Goal: Communication & Community: Answer question/provide support

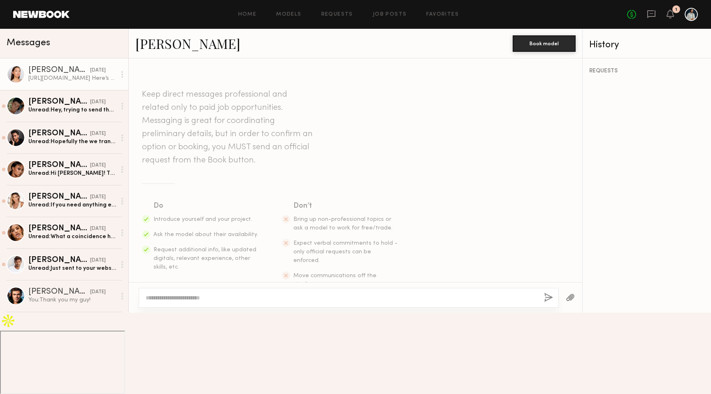
scroll to position [732, 0]
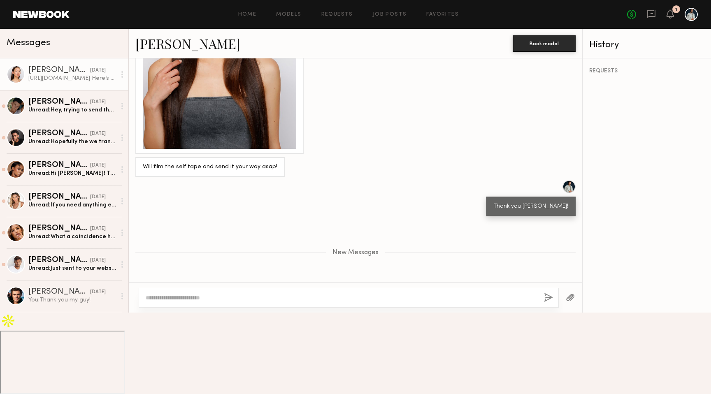
click at [201, 351] on div "https://youtu.be/-STnVKfzyHY?si=jcU8wF1Mzg4KDtMa Here’s a link to this tape. Pl…" at bounding box center [220, 370] width 154 height 38
copy div "https://youtu.be/-STnVKfzyHY?si=jcU8wF1Mzg4KDtMa"
click at [68, 108] on div "Unread: Hey, trying to send the video attachment but it won’t let me here on Ne…" at bounding box center [72, 110] width 88 height 8
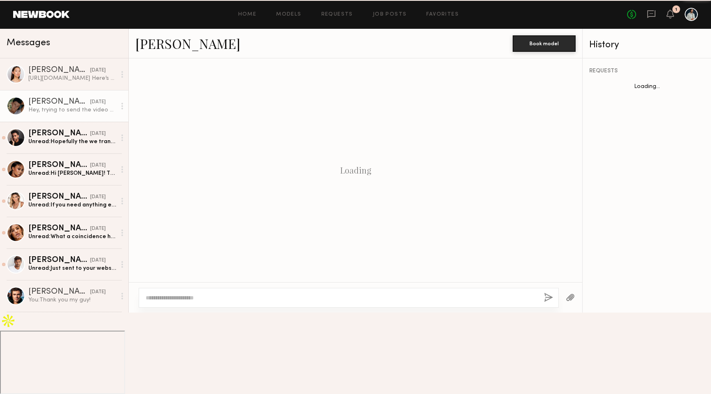
scroll to position [565, 0]
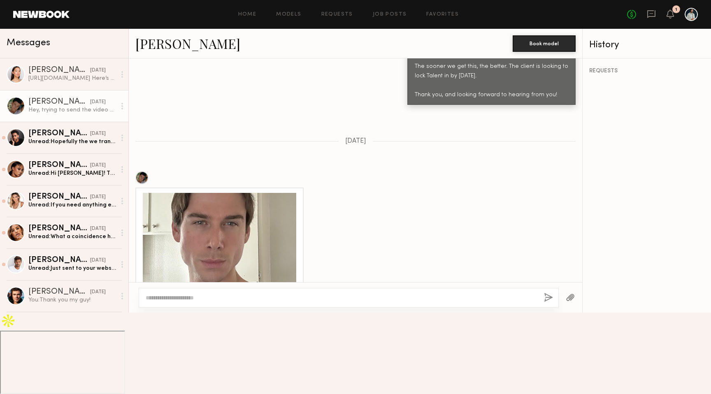
click at [201, 222] on div at bounding box center [220, 270] width 154 height 154
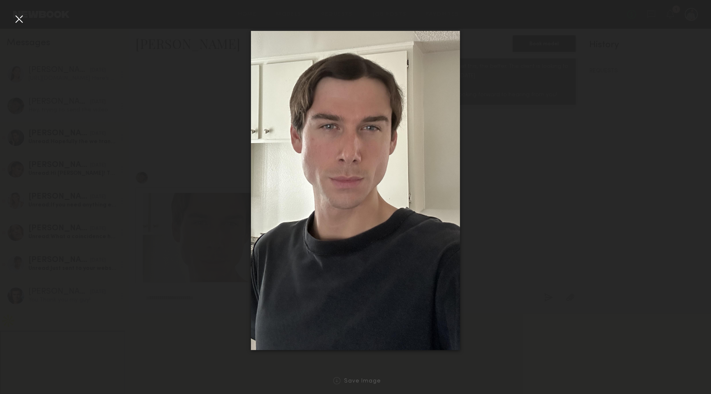
click at [23, 18] on div at bounding box center [18, 18] width 13 height 13
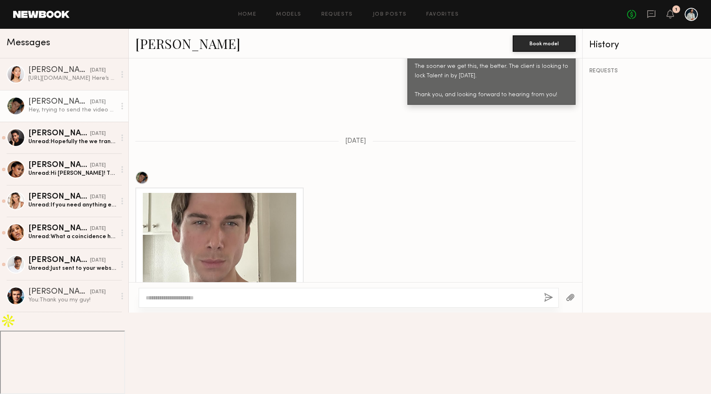
click at [231, 302] on textarea at bounding box center [342, 298] width 392 height 8
type textarea "**********"
click at [545, 303] on button "button" at bounding box center [548, 298] width 9 height 10
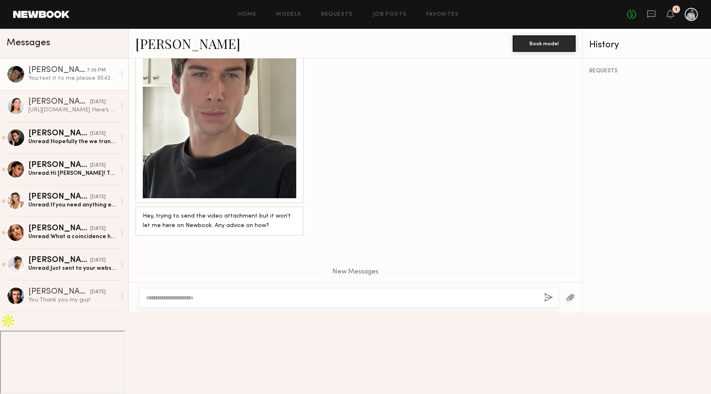
scroll to position [765, 0]
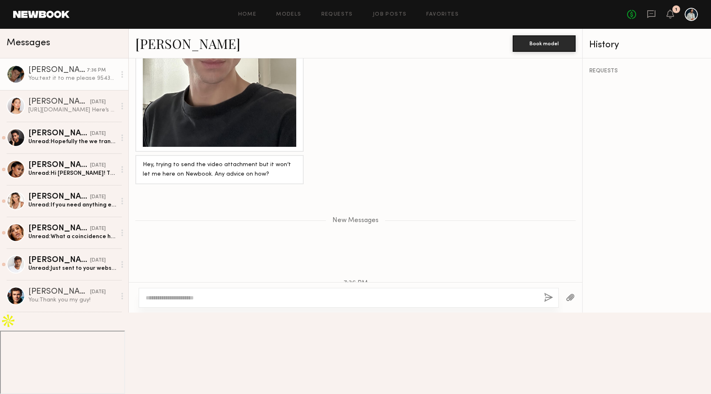
click at [392, 308] on div at bounding box center [349, 298] width 420 height 20
click at [343, 308] on div at bounding box center [349, 298] width 420 height 20
click at [295, 302] on textarea at bounding box center [342, 298] width 392 height 8
type textarea "**********"
click at [547, 303] on button "button" at bounding box center [548, 298] width 9 height 10
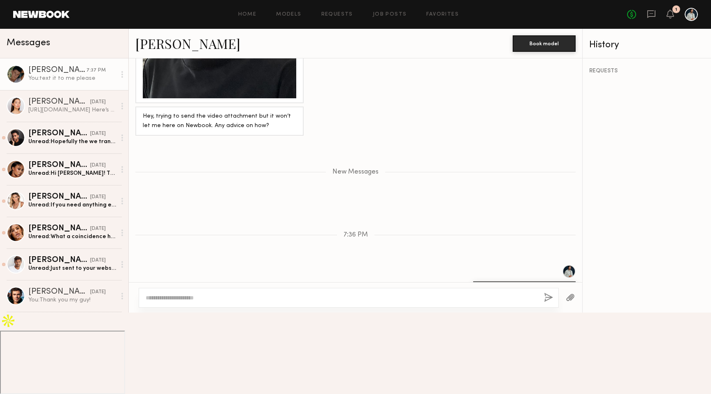
scroll to position [856, 0]
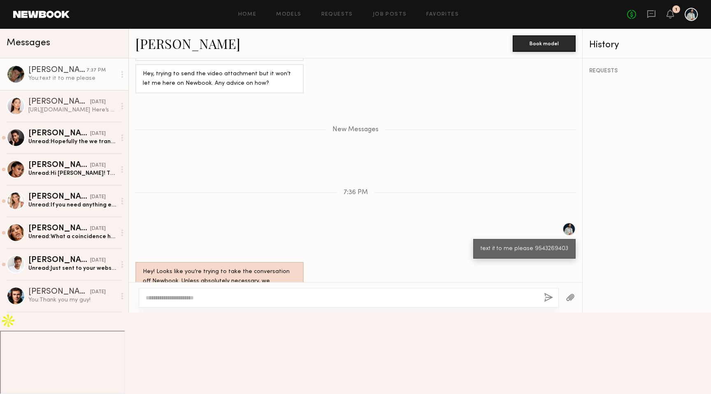
click at [404, 302] on textarea at bounding box center [342, 298] width 392 height 8
type textarea "**********"
click at [552, 303] on button "button" at bounding box center [548, 298] width 9 height 10
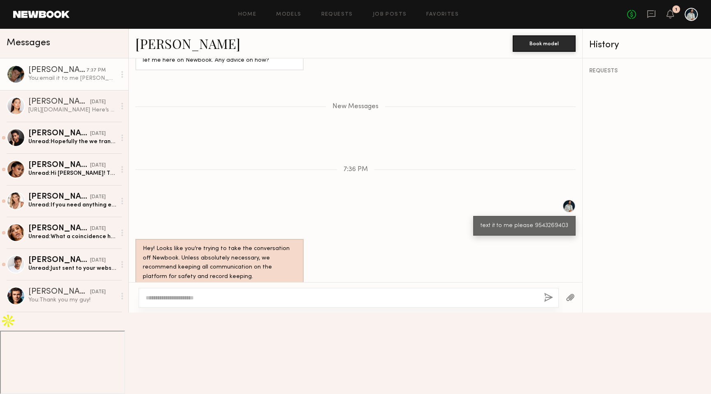
scroll to position [930, 0]
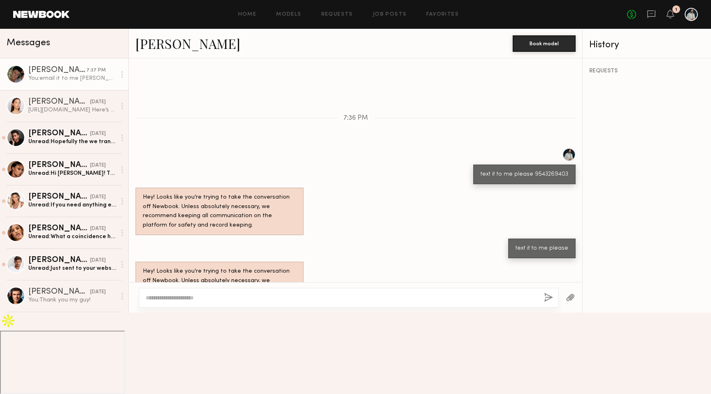
click at [401, 302] on textarea at bounding box center [342, 298] width 392 height 8
type textarea "*"
type textarea "**********"
click at [549, 303] on button "button" at bounding box center [548, 298] width 9 height 10
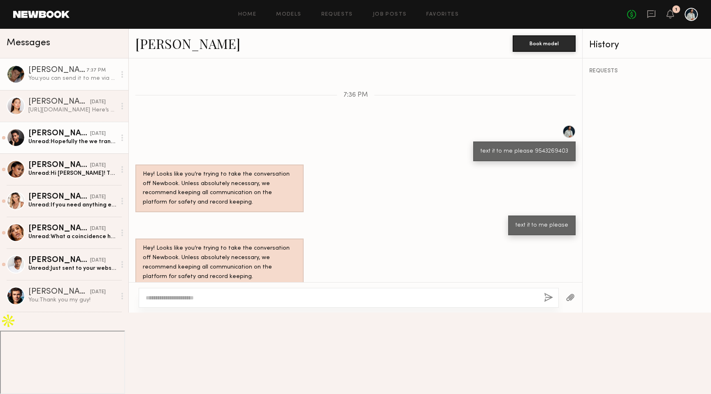
click at [65, 131] on div "[PERSON_NAME]" at bounding box center [59, 134] width 62 height 8
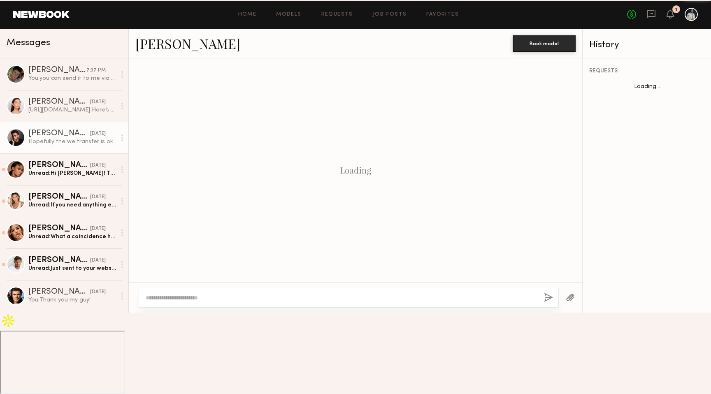
scroll to position [562, 0]
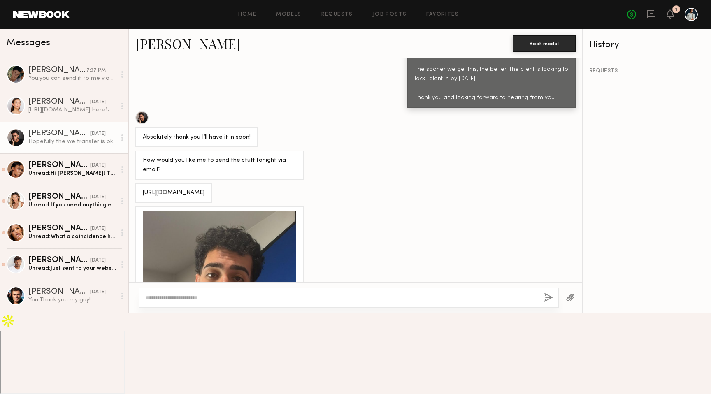
click at [190, 189] on div "https://we.tl/t-CCDOsZJ2D5" at bounding box center [174, 193] width 62 height 9
copy div "https://we.tl/t-CCDOsZJ2D5"
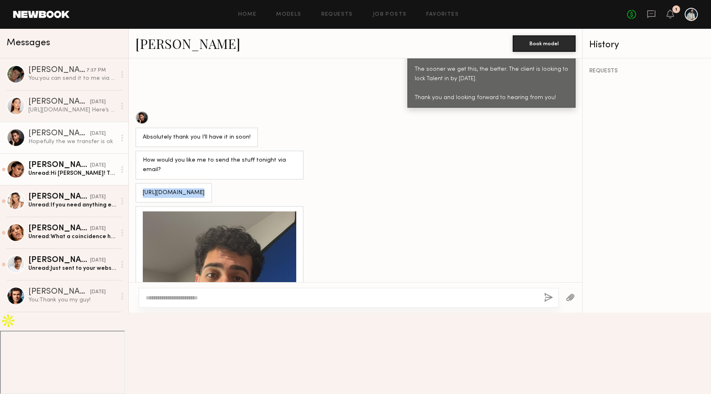
click at [76, 168] on div "[PERSON_NAME]" at bounding box center [59, 165] width 62 height 8
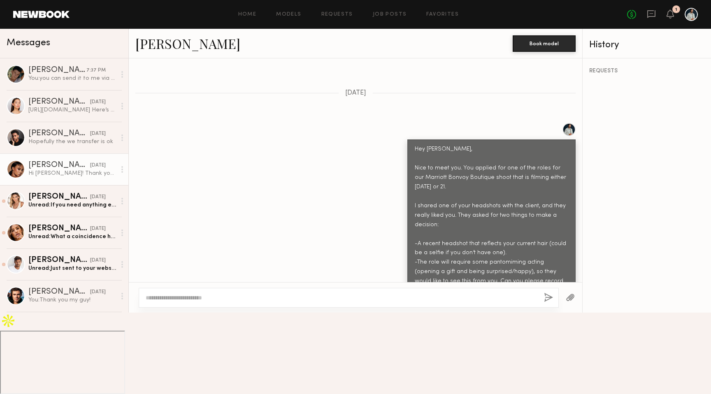
scroll to position [328, 0]
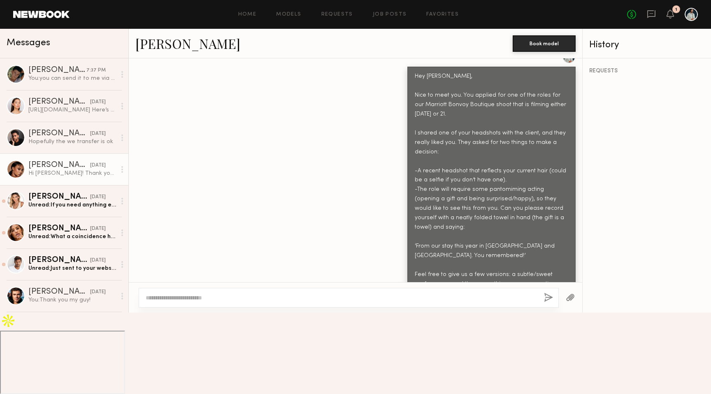
click at [214, 302] on textarea at bounding box center [342, 298] width 392 height 8
type textarea "**********"
click at [547, 303] on button "button" at bounding box center [548, 298] width 9 height 10
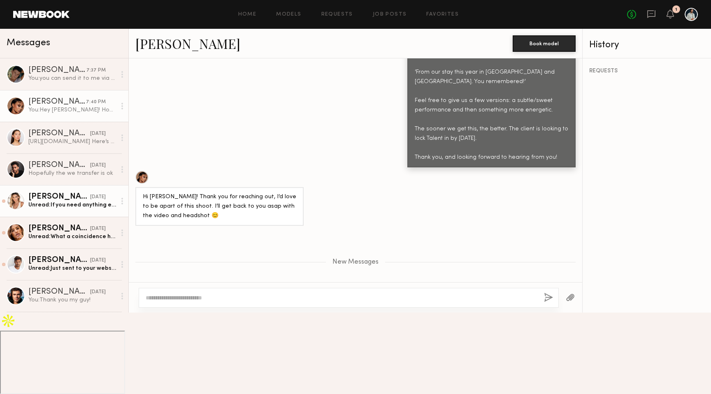
click at [80, 205] on div "Unread: If you need anything else, let me know! :) here is my website if you wa…" at bounding box center [72, 205] width 88 height 8
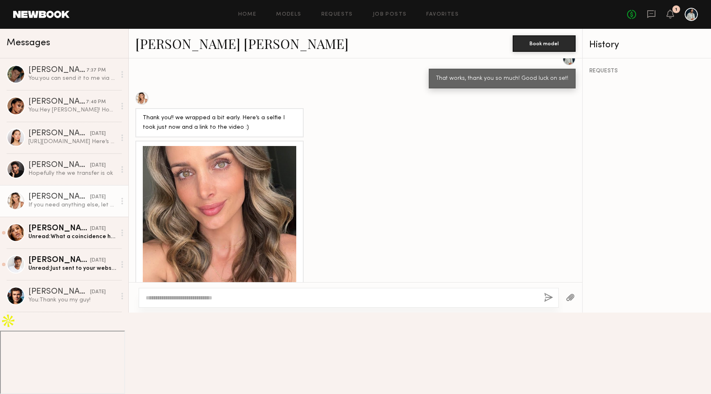
scroll to position [699, 0]
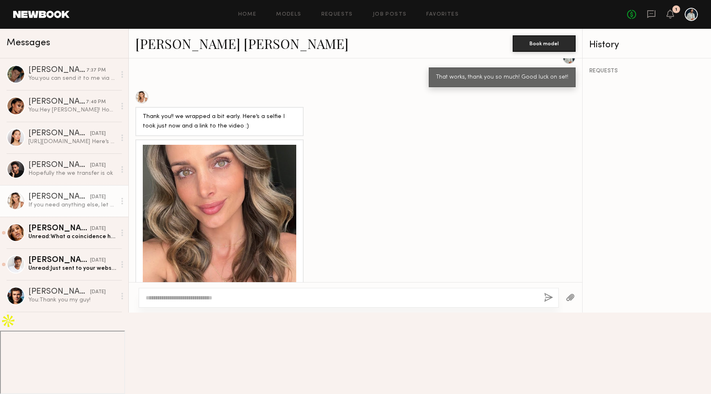
click at [195, 312] on div "https://we.tl/t-YhO6gLU4hN" at bounding box center [174, 316] width 62 height 9
copy div "https://we.tl/t-YhO6gLU4hN"
click at [214, 302] on textarea at bounding box center [342, 298] width 392 height 8
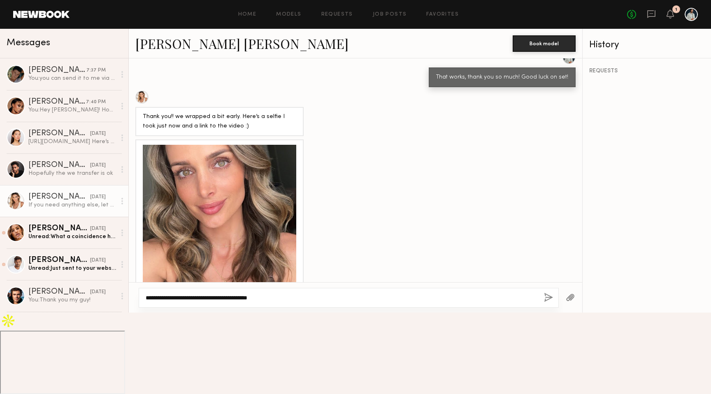
type textarea "**********"
click at [546, 303] on button "button" at bounding box center [548, 298] width 9 height 10
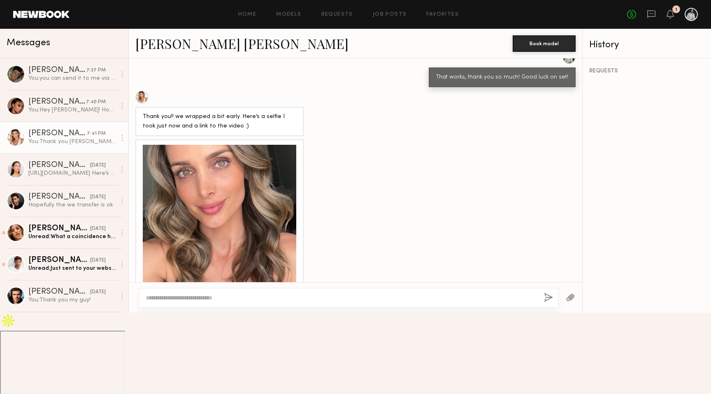
scroll to position [851, 0]
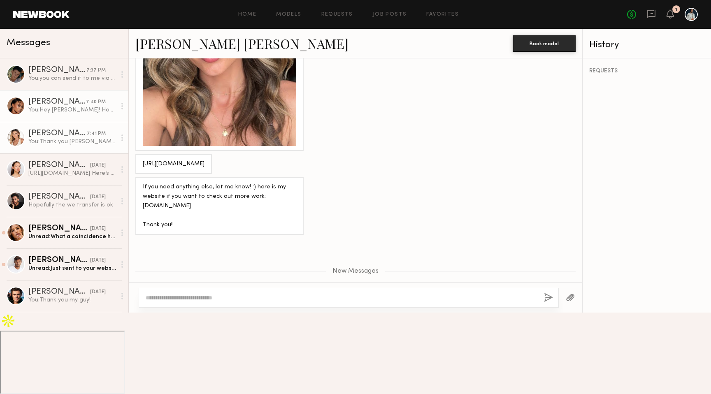
click at [84, 90] on link "Jasmine N. 7:40 PM You: Hey Jasmine! Hope you had a good weekend. Client is rev…" at bounding box center [64, 106] width 128 height 32
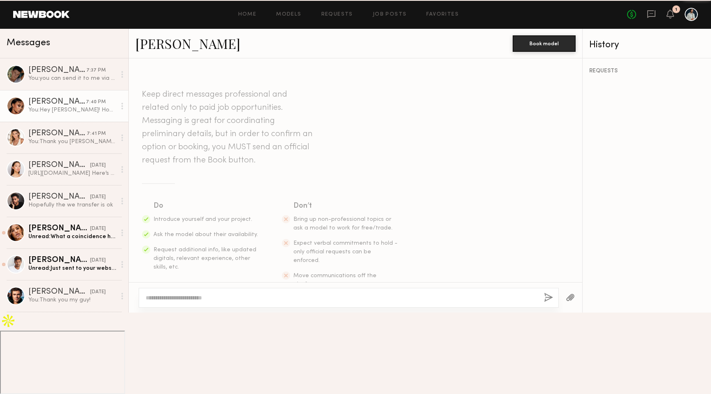
scroll to position [440, 0]
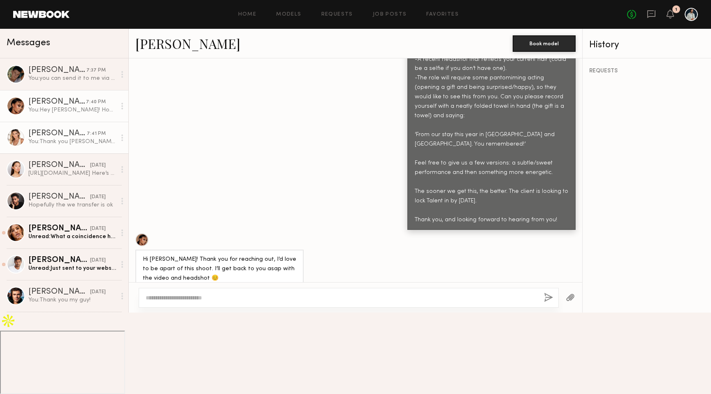
click at [78, 138] on div "[PERSON_NAME] [PERSON_NAME]" at bounding box center [57, 134] width 58 height 8
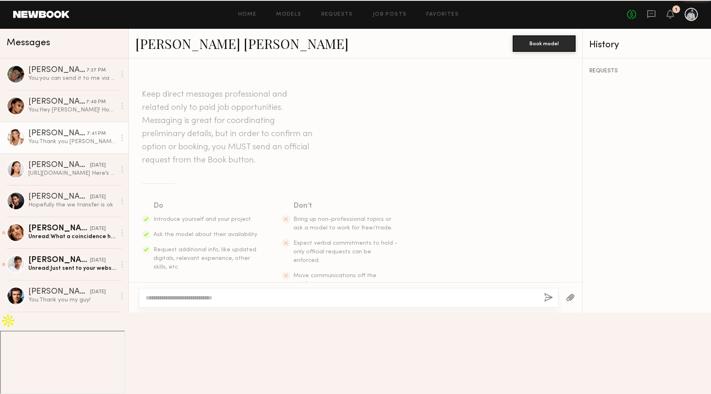
scroll to position [789, 0]
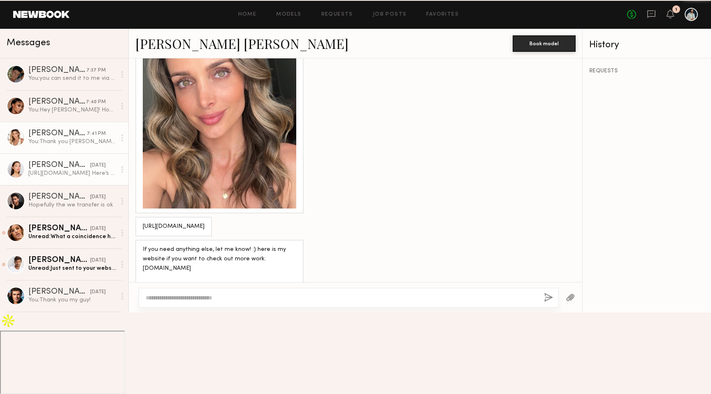
click at [72, 170] on div "https://youtu.be/-STnVKfzyHY?si=jcU8wF1Mzg4KDtMa Here’s a link to this tape. Pl…" at bounding box center [72, 174] width 88 height 8
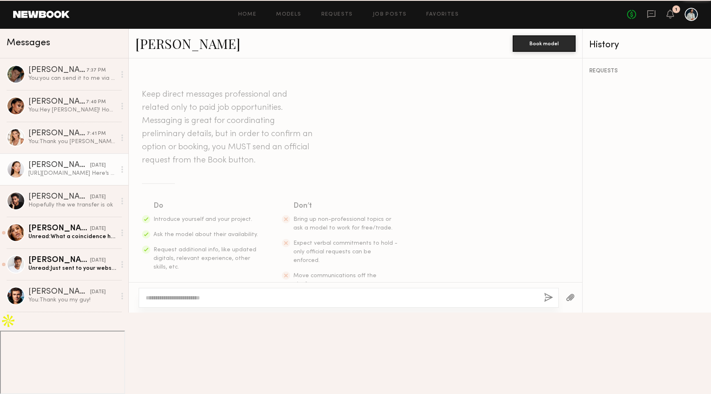
scroll to position [669, 0]
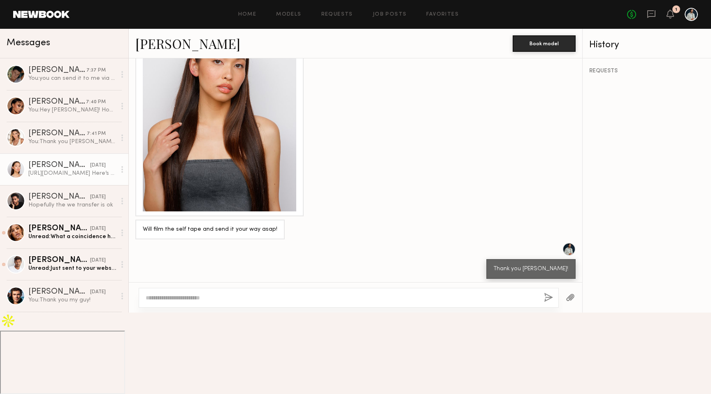
click at [205, 302] on textarea at bounding box center [342, 298] width 392 height 8
type textarea "**********"
click at [547, 303] on button "button" at bounding box center [548, 298] width 9 height 10
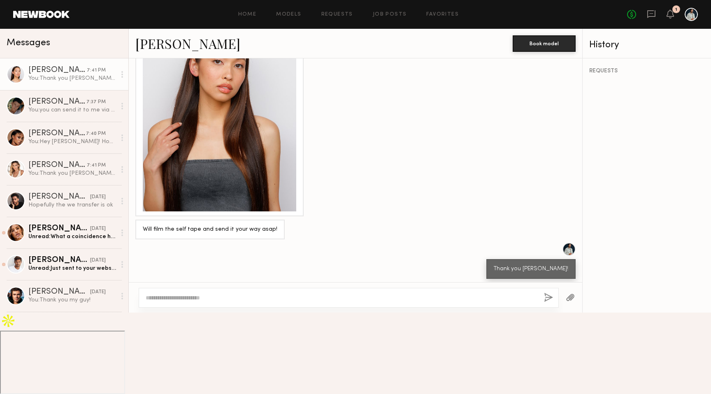
scroll to position [834, 0]
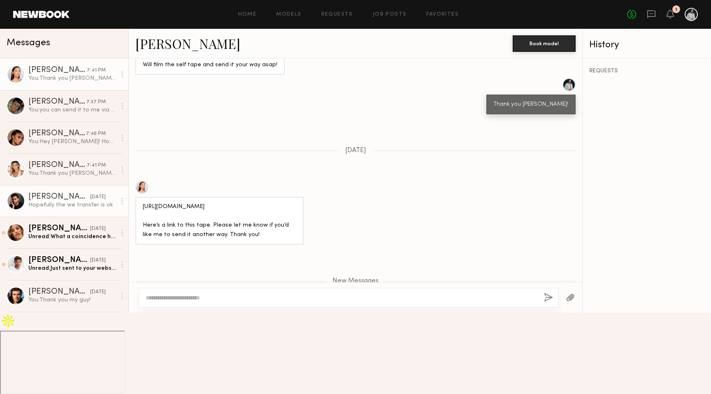
click at [61, 197] on div "[PERSON_NAME]" at bounding box center [59, 197] width 62 height 8
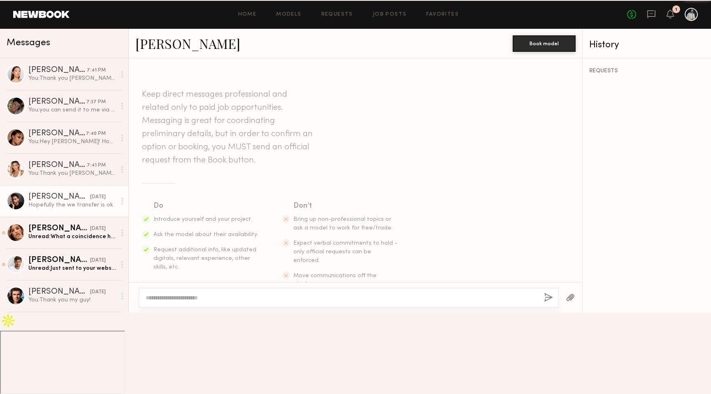
scroll to position [562, 0]
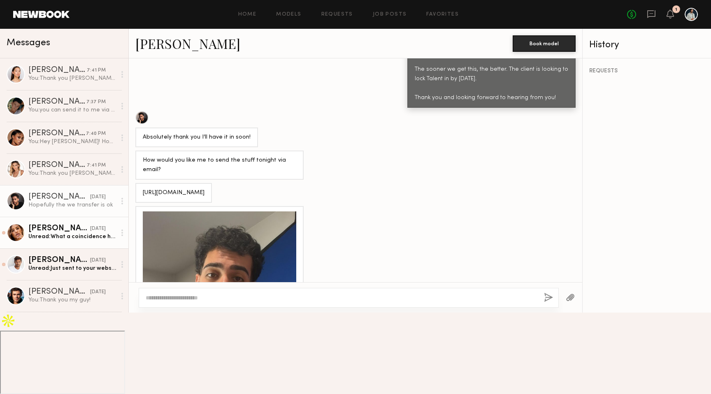
click at [70, 232] on div "[PERSON_NAME]" at bounding box center [59, 229] width 62 height 8
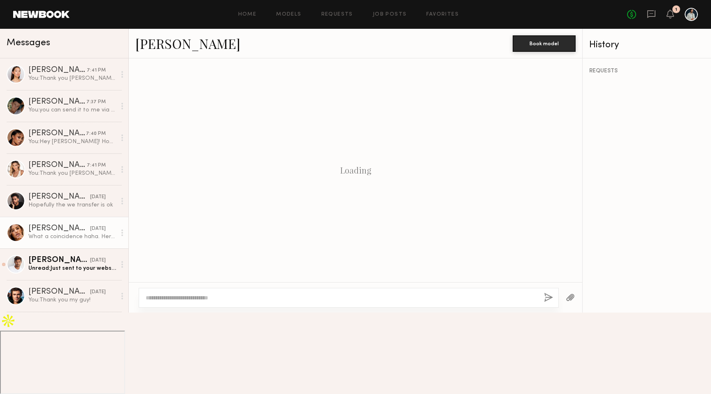
scroll to position [455, 0]
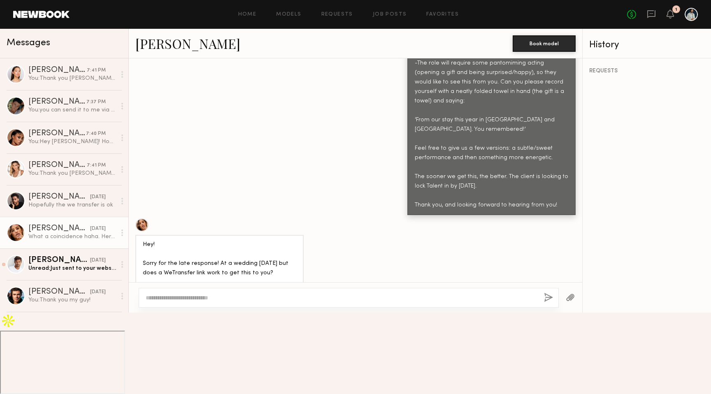
click at [165, 359] on div "What a coincidence haha. Here is my audition https://we.tl/t-8hUareKMaR" at bounding box center [220, 368] width 154 height 19
copy div "What a coincidence haha. Here is my audition https://we.tl/t-8hUareKMaR"
click at [186, 359] on div "What a coincidence haha. Here is my audition https://we.tl/t-8hUareKMaR" at bounding box center [220, 368] width 154 height 19
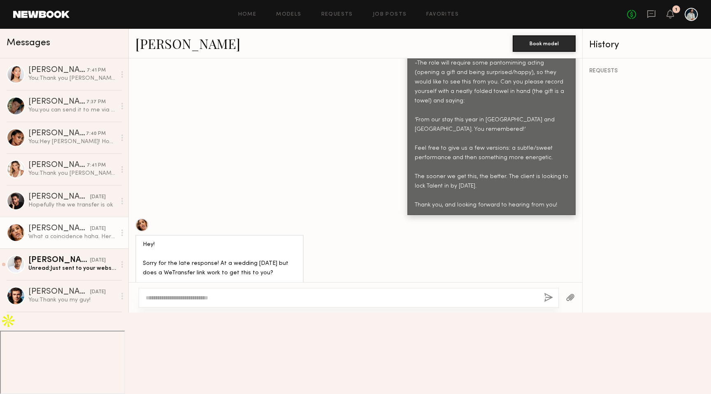
click at [186, 359] on div "What a coincidence haha. Here is my audition https://we.tl/t-8hUareKMaR" at bounding box center [220, 368] width 154 height 19
click at [216, 359] on div "What a coincidence haha. Here is my audition https://we.tl/t-8hUareKMaR" at bounding box center [220, 368] width 154 height 19
drag, startPoint x: 229, startPoint y: 346, endPoint x: 157, endPoint y: 345, distance: 71.7
click at [157, 359] on div "What a coincidence haha. Here is my audition https://we.tl/t-8hUareKMaR" at bounding box center [220, 368] width 154 height 19
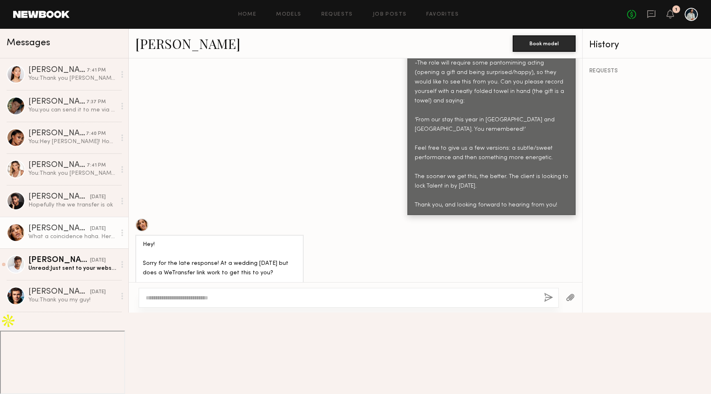
click at [146, 359] on div "What a coincidence haha. Here is my audition https://we.tl/t-8hUareKMaR" at bounding box center [220, 368] width 154 height 19
drag, startPoint x: 142, startPoint y: 347, endPoint x: 239, endPoint y: 353, distance: 97.0
click at [239, 354] on div "What a coincidence haha. Here is my audition https://we.tl/t-8hUareKMaR" at bounding box center [219, 368] width 168 height 29
copy div "https://we.tl/t-8hUareKMaR"
click at [189, 308] on div at bounding box center [349, 298] width 420 height 20
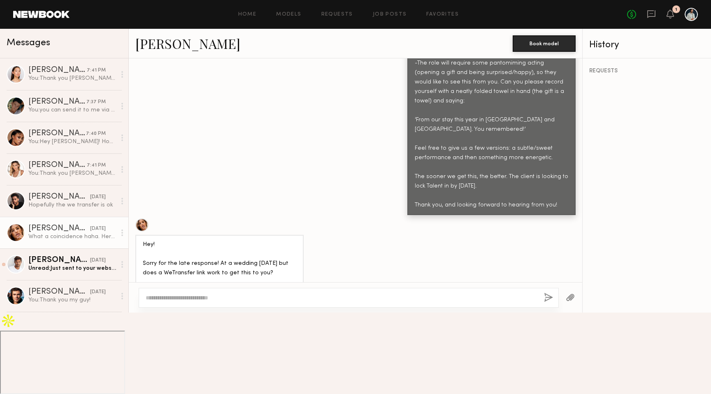
click at [191, 302] on textarea at bounding box center [342, 298] width 392 height 8
type textarea "**********"
click at [543, 308] on div "**********" at bounding box center [349, 298] width 420 height 20
click at [546, 303] on button "button" at bounding box center [548, 298] width 9 height 10
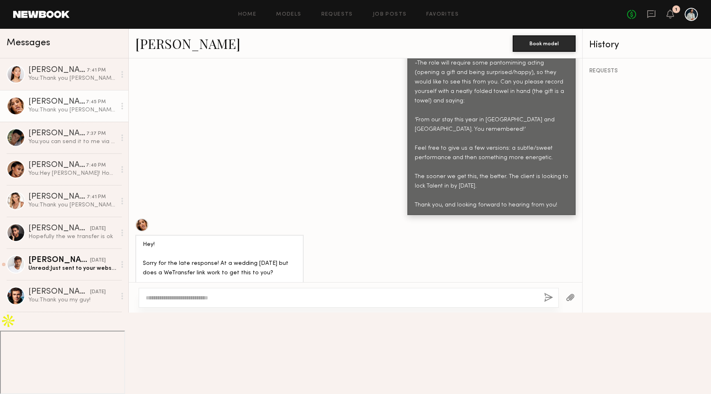
scroll to position [629, 0]
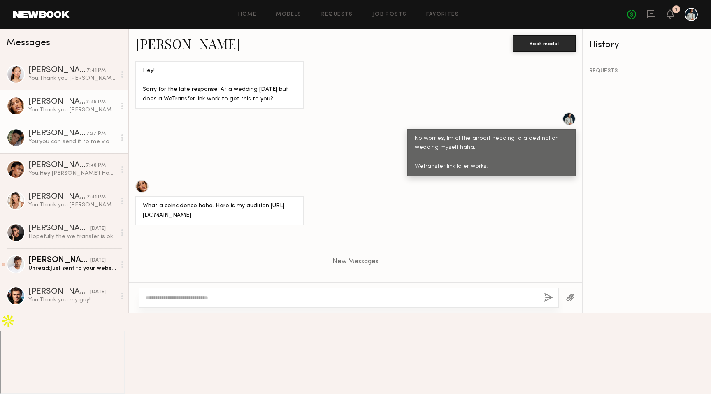
click at [86, 133] on div "[PERSON_NAME]" at bounding box center [57, 134] width 58 height 8
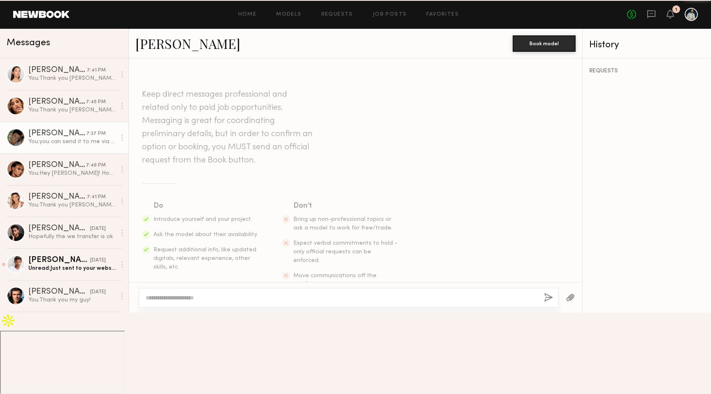
scroll to position [891, 0]
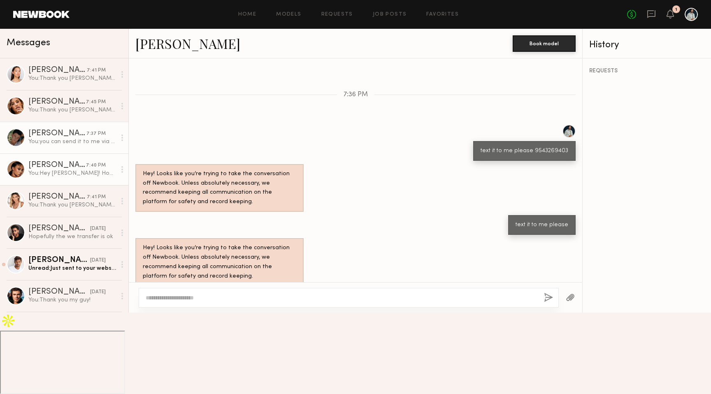
click at [79, 161] on div "[PERSON_NAME]" at bounding box center [57, 165] width 58 height 8
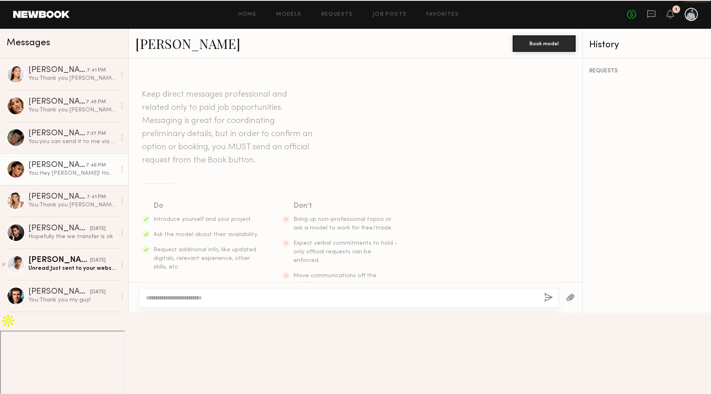
scroll to position [440, 0]
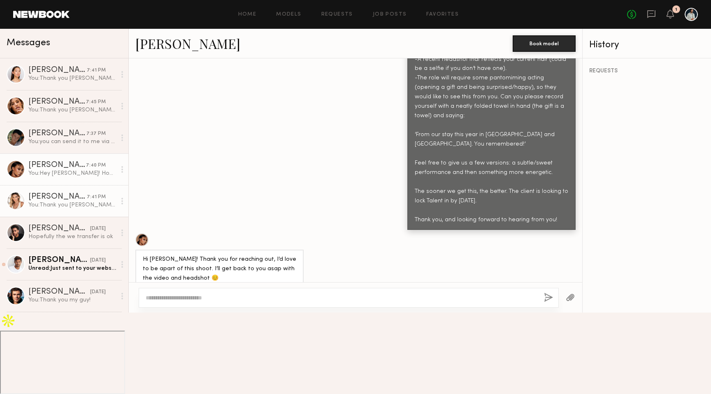
click at [77, 197] on div "[PERSON_NAME] [PERSON_NAME]" at bounding box center [57, 197] width 58 height 8
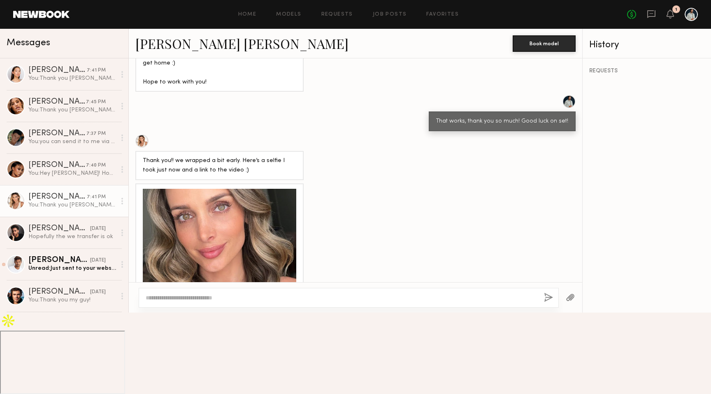
scroll to position [666, 0]
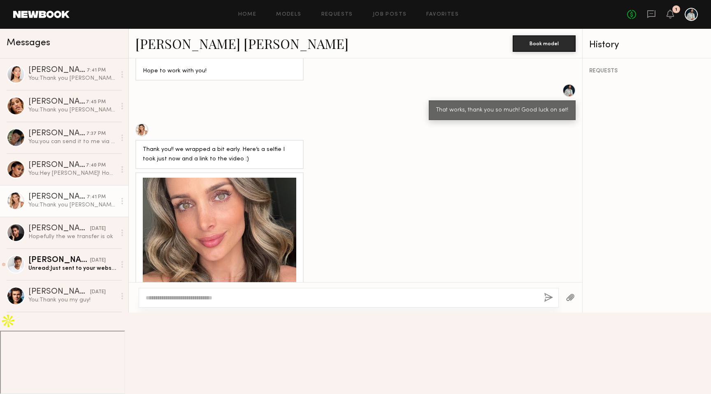
drag, startPoint x: 224, startPoint y: 199, endPoint x: 201, endPoint y: 245, distance: 51.6
click at [201, 245] on div at bounding box center [220, 255] width 154 height 154
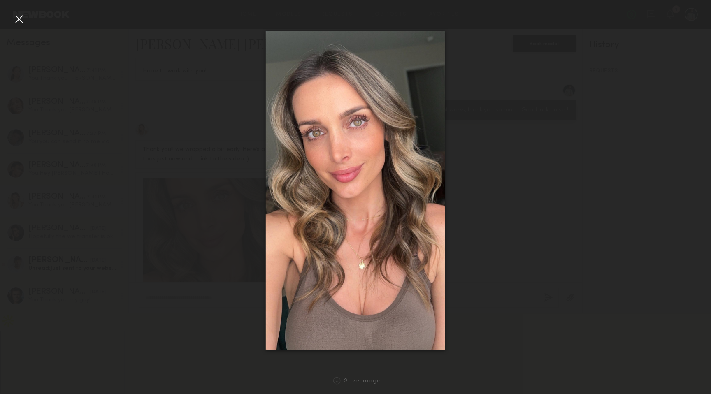
click at [205, 119] on div at bounding box center [355, 190] width 711 height 355
click at [22, 21] on div at bounding box center [18, 18] width 13 height 13
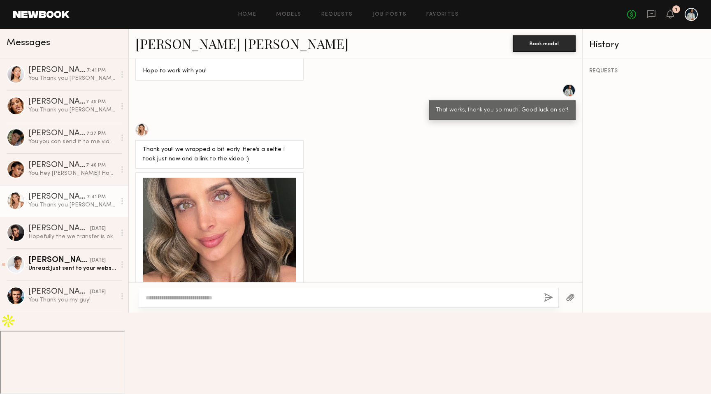
click at [194, 217] on div at bounding box center [220, 255] width 154 height 154
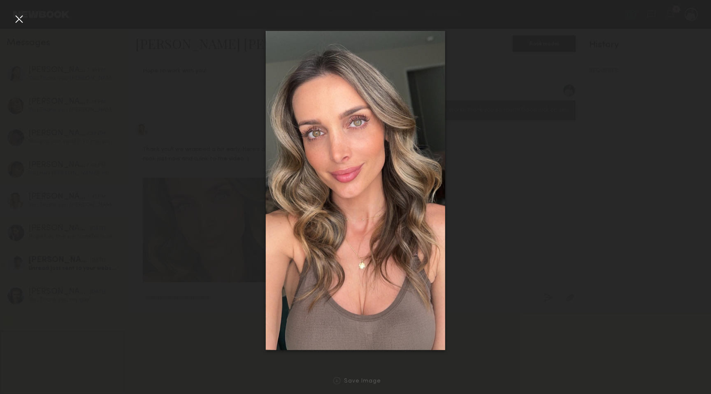
click at [22, 20] on div at bounding box center [18, 18] width 13 height 13
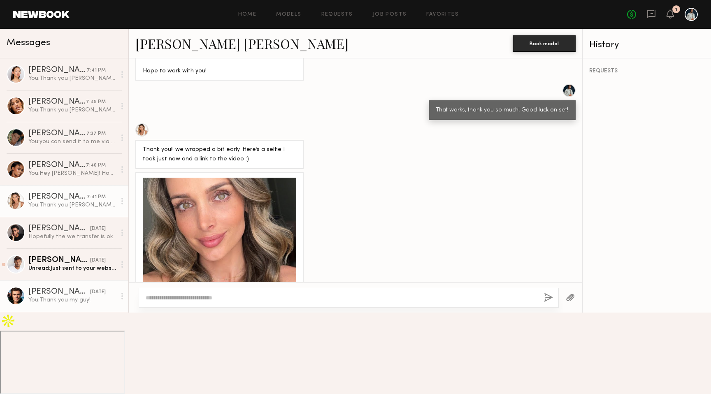
click at [82, 304] on link "Chase H. 08/08/2025 You: Thank you my guy!" at bounding box center [64, 296] width 128 height 32
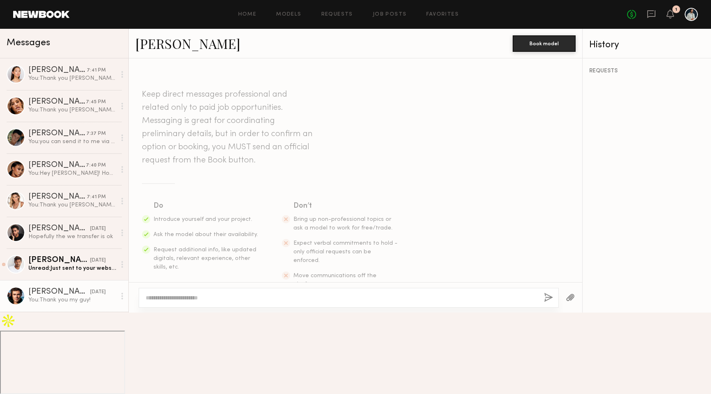
scroll to position [349, 0]
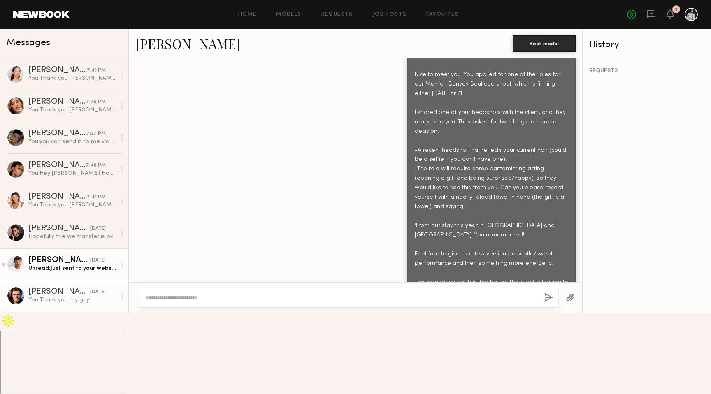
click at [70, 268] on div "Unread: Just sent to your website email" at bounding box center [72, 269] width 88 height 8
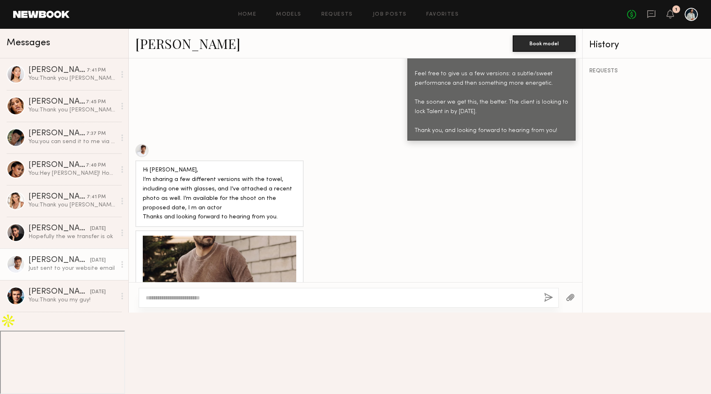
scroll to position [529, 0]
click at [228, 257] on div at bounding box center [220, 313] width 154 height 154
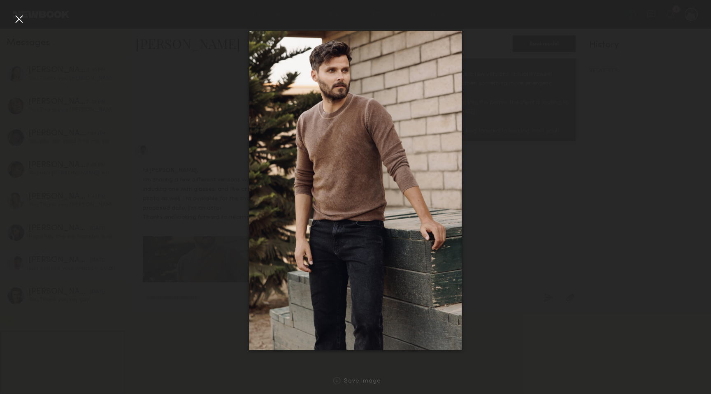
click at [184, 102] on div at bounding box center [355, 190] width 711 height 355
click at [19, 20] on div at bounding box center [18, 18] width 13 height 13
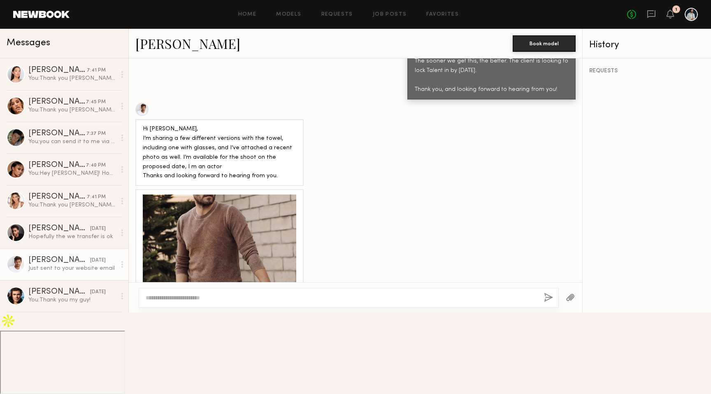
scroll to position [596, 0]
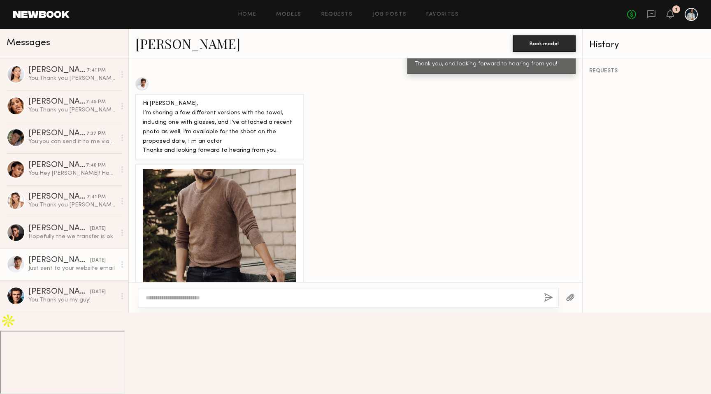
click at [212, 302] on textarea at bounding box center [342, 298] width 392 height 8
type textarea "*"
type textarea "**********"
click at [546, 303] on button "button" at bounding box center [548, 298] width 9 height 10
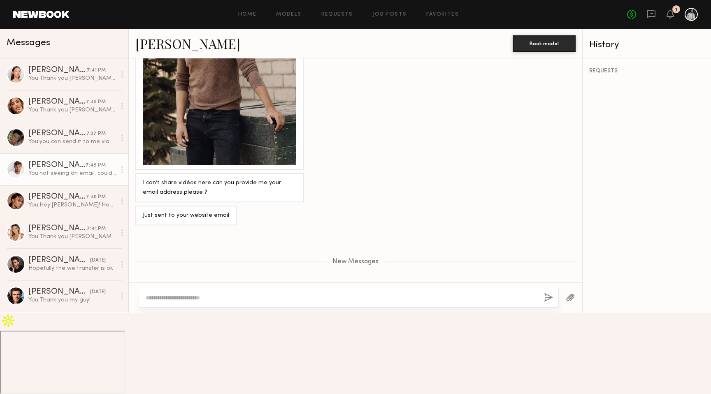
click at [34, 333] on div "Unread: sounds good thank you! :)" at bounding box center [72, 332] width 88 height 8
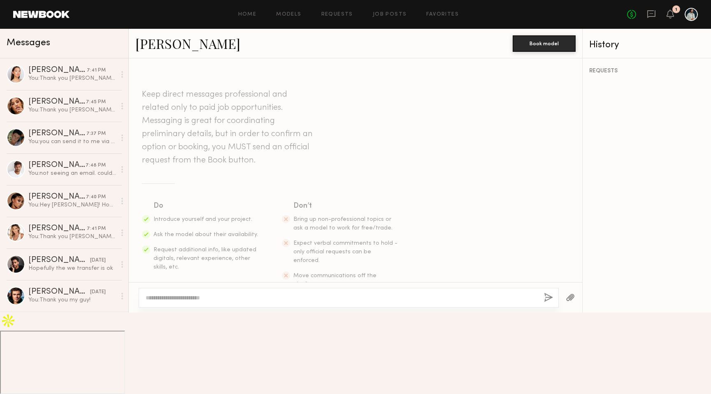
scroll to position [694, 0]
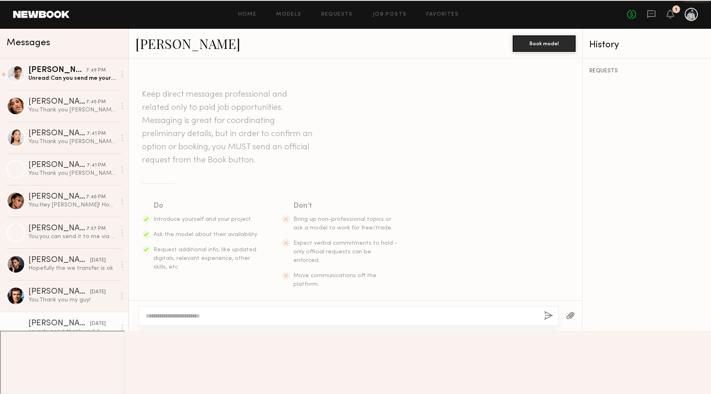
scroll to position [694, 0]
